Goal: Find specific page/section: Find specific page/section

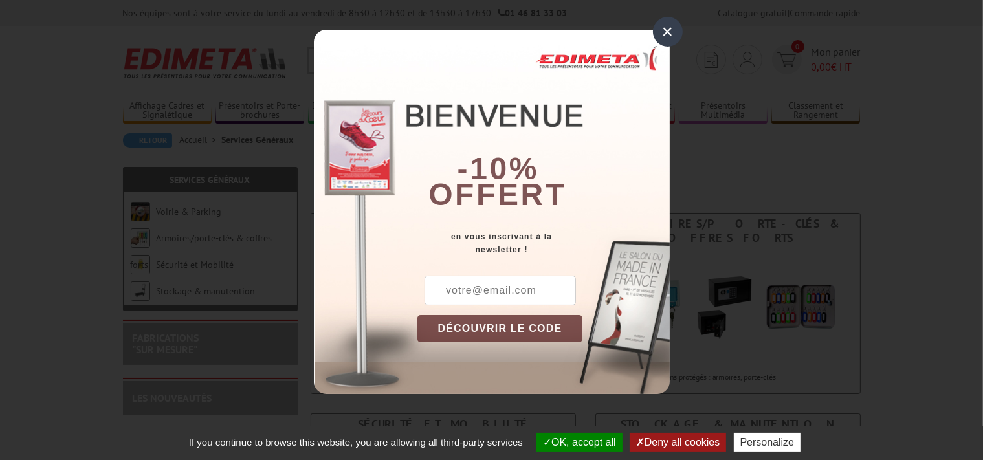
click at [672, 30] on div "×" at bounding box center [668, 32] width 30 height 30
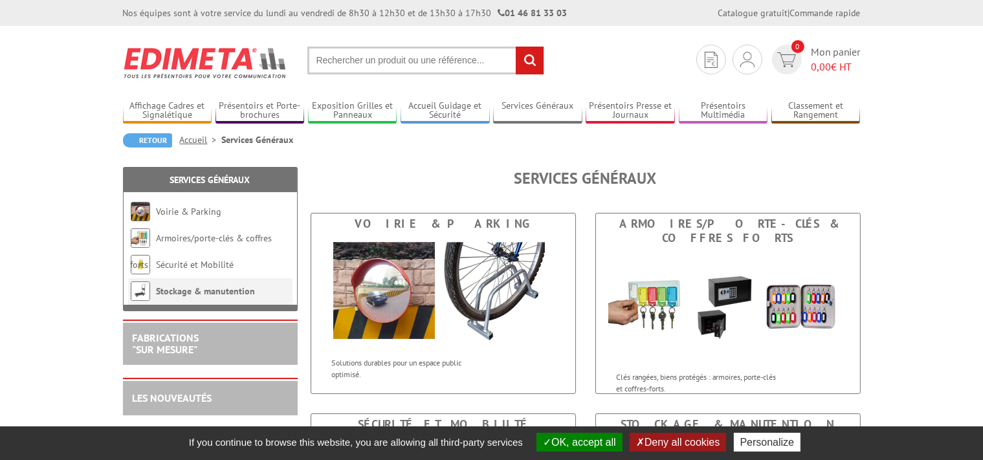
click at [206, 298] on li "Stockage & manutention" at bounding box center [210, 291] width 164 height 27
click at [208, 285] on li "Stockage & manutention" at bounding box center [210, 291] width 164 height 27
click at [219, 283] on li "Stockage & manutention" at bounding box center [210, 291] width 164 height 27
click at [219, 291] on link "Stockage & manutention" at bounding box center [206, 291] width 99 height 12
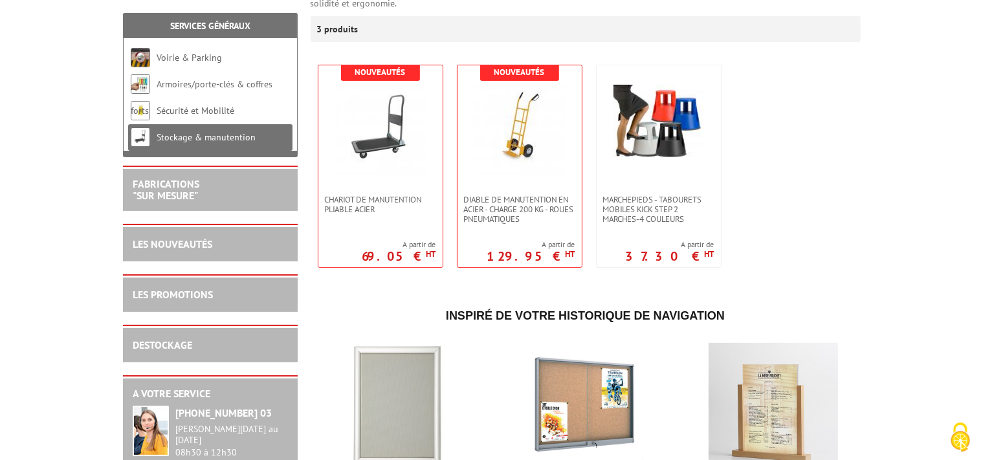
scroll to position [235, 0]
click at [167, 342] on link "DESTOCKAGE" at bounding box center [163, 344] width 60 height 13
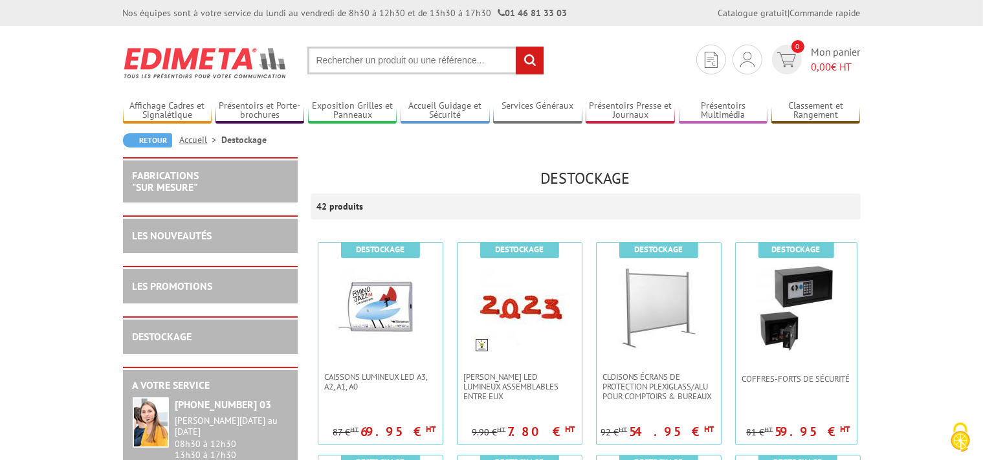
click at [324, 54] on input "text" at bounding box center [425, 61] width 237 height 28
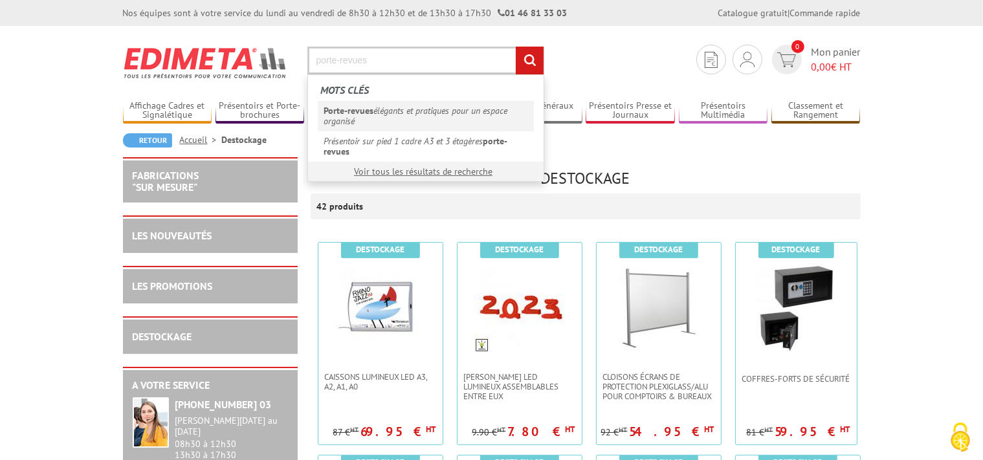
type input "porte-revues"
click at [343, 113] on em "Porte-revues" at bounding box center [349, 111] width 50 height 12
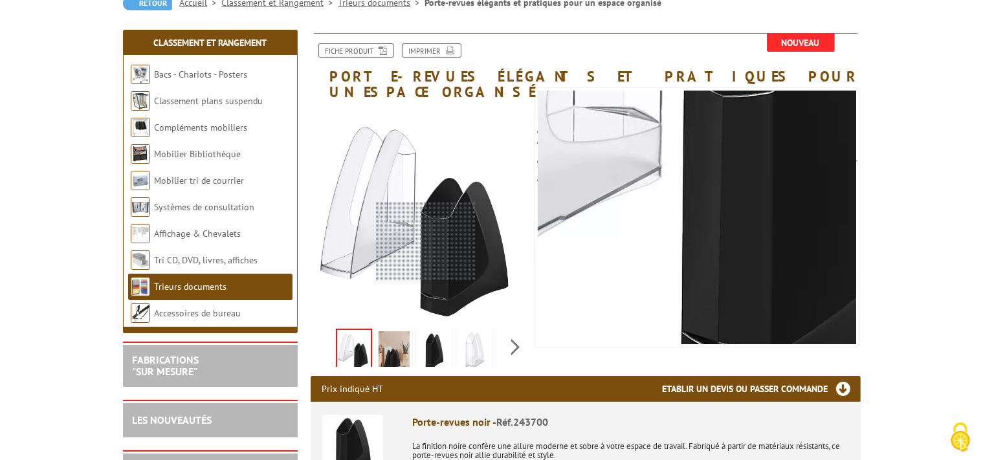
scroll to position [137, 0]
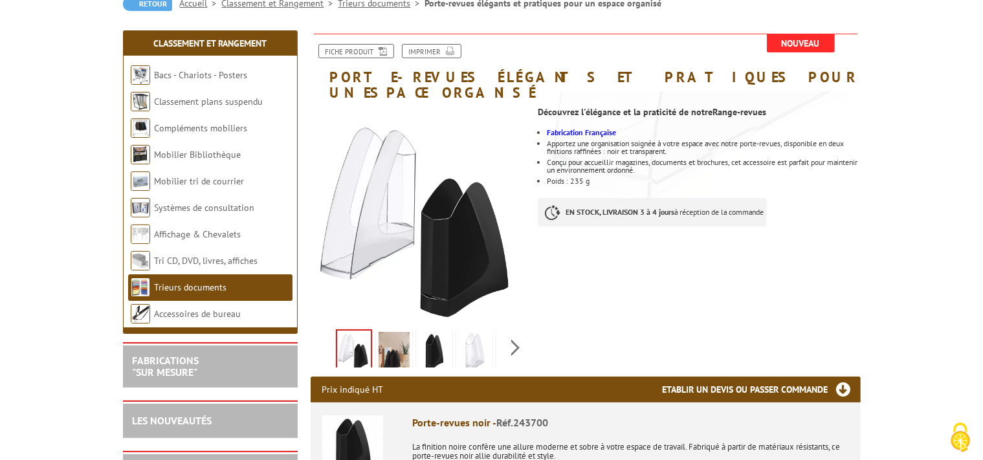
click at [398, 333] on img at bounding box center [394, 352] width 31 height 40
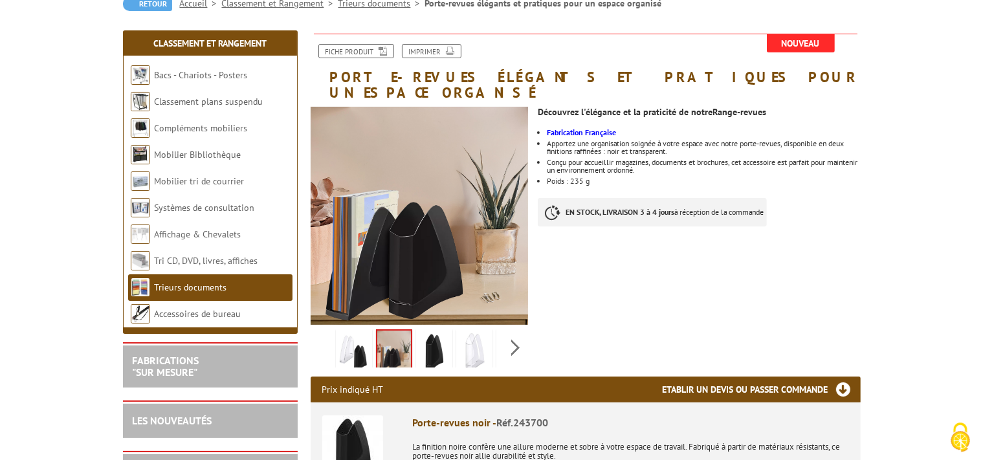
click at [436, 338] on img at bounding box center [434, 352] width 31 height 40
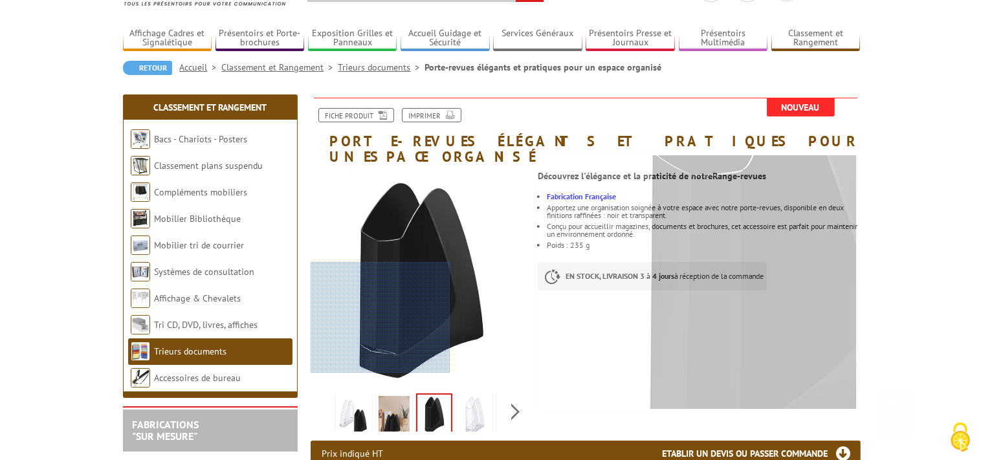
scroll to position [0, 0]
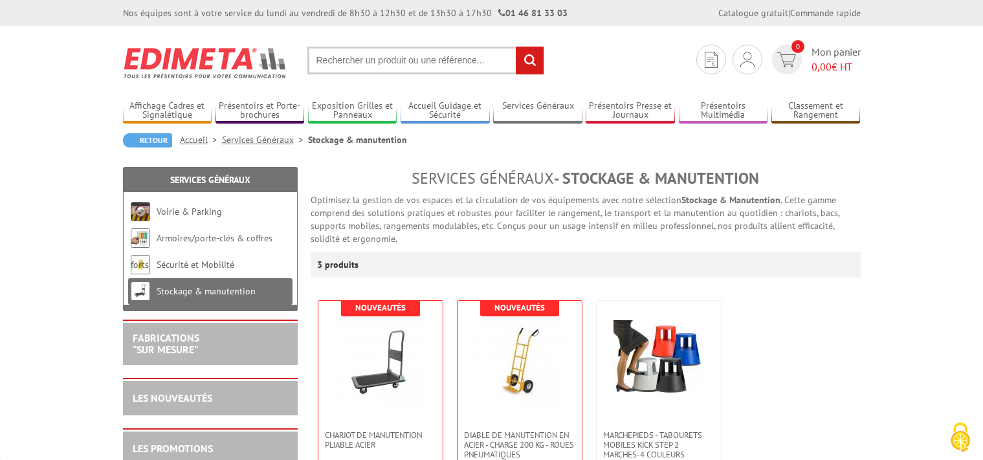
scroll to position [235, 0]
